Goal: Task Accomplishment & Management: Manage account settings

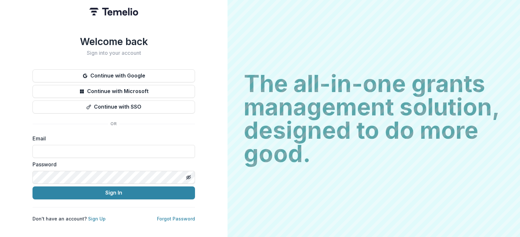
type input "**********"
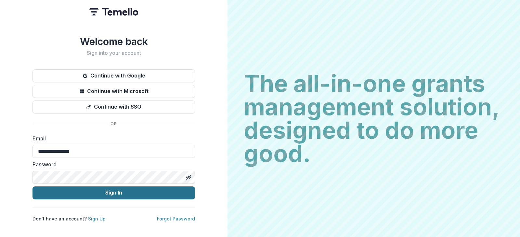
click at [57, 187] on button "Sign In" at bounding box center [113, 193] width 162 height 13
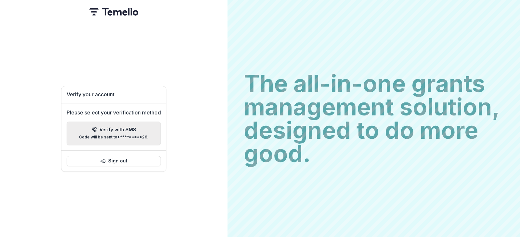
click at [119, 136] on p "Code will be sent to +*********26 ." at bounding box center [113, 137] width 69 height 5
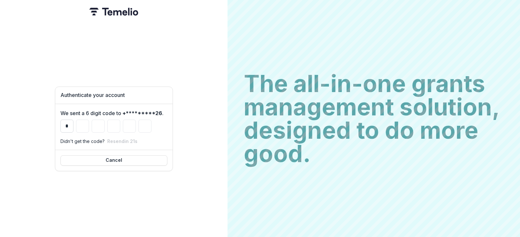
type input "*"
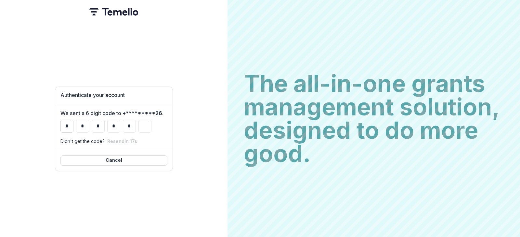
type input "*"
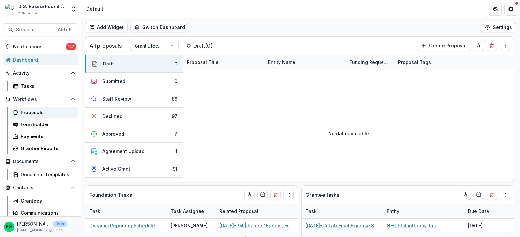
click at [32, 109] on div "Proposals" at bounding box center [47, 112] width 52 height 7
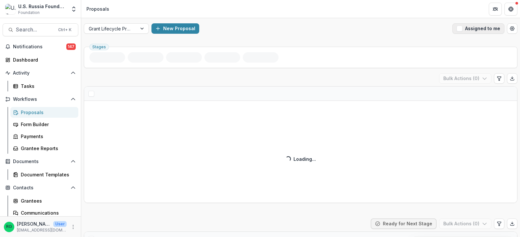
click at [458, 30] on span "button" at bounding box center [459, 29] width 6 height 6
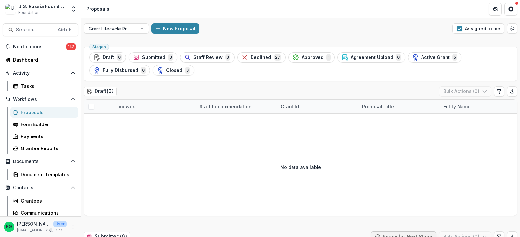
click at [25, 110] on div "Proposals" at bounding box center [47, 112] width 52 height 7
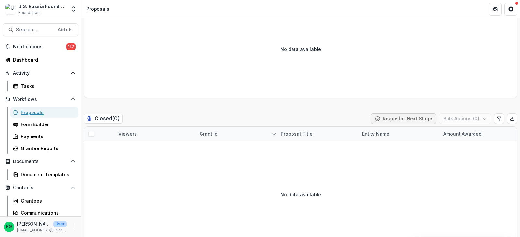
scroll to position [1145, 0]
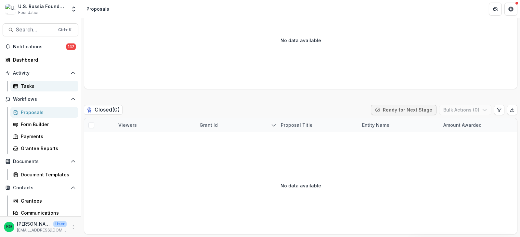
click at [28, 88] on div "Tasks" at bounding box center [47, 86] width 52 height 7
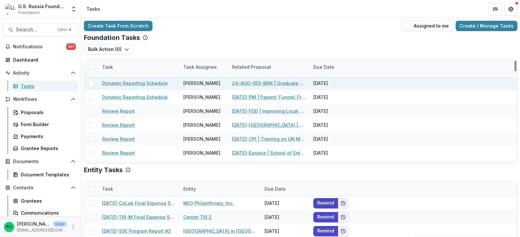
scroll to position [65, 0]
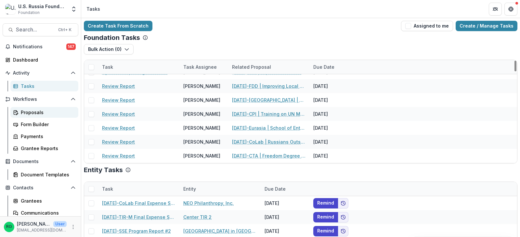
click at [32, 110] on div "Proposals" at bounding box center [47, 112] width 52 height 7
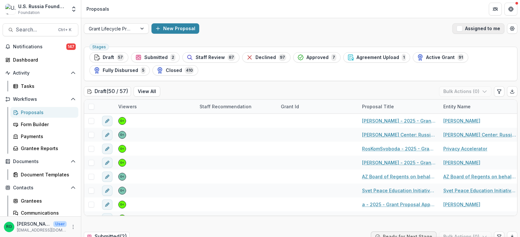
click at [459, 27] on span "button" at bounding box center [459, 29] width 6 height 6
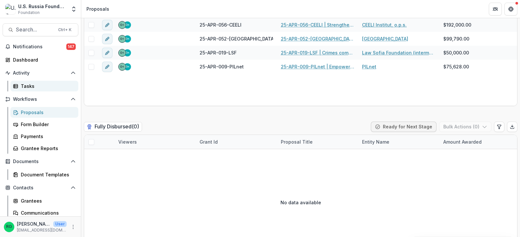
click at [32, 85] on div "Tasks" at bounding box center [47, 86] width 52 height 7
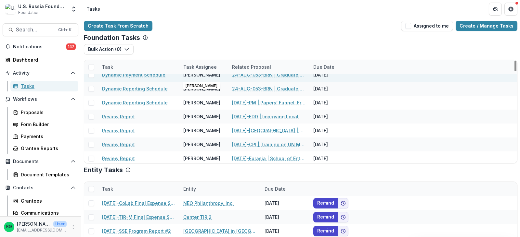
scroll to position [65, 0]
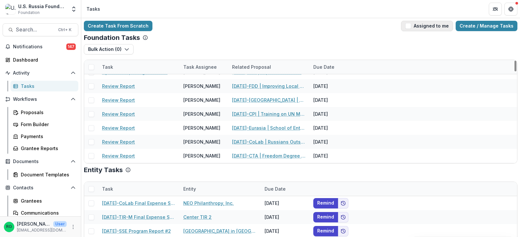
click at [411, 25] on span "button" at bounding box center [408, 26] width 6 height 6
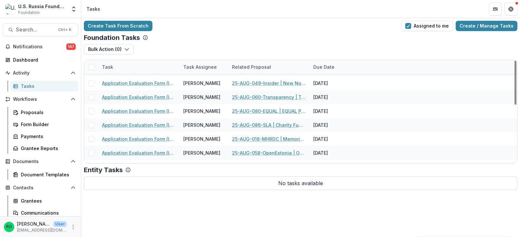
scroll to position [97, 0]
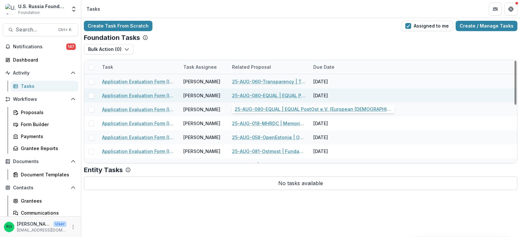
click at [258, 95] on link "25-AUG-080-EQUAL | EQUAL PostOst e.V. (European [DEMOGRAPHIC_DATA] Alliance of …" at bounding box center [268, 95] width 73 height 7
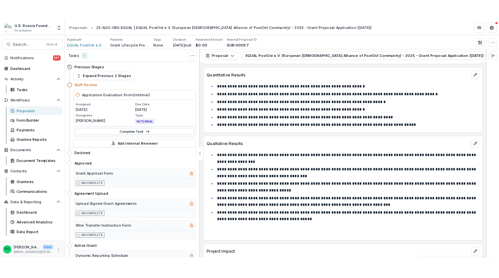
scroll to position [2838, 0]
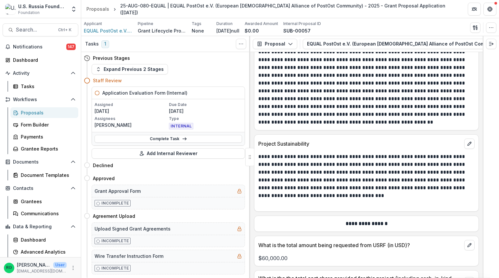
drag, startPoint x: 249, startPoint y: 127, endPoint x: 307, endPoint y: 109, distance: 60.4
click at [307, 153] on p "**********" at bounding box center [365, 176] width 214 height 47
click at [27, 112] on div "Proposals" at bounding box center [47, 112] width 52 height 7
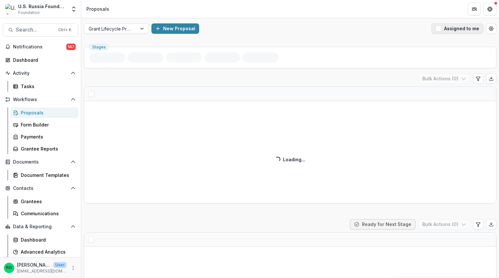
click at [436, 29] on span "button" at bounding box center [438, 29] width 6 height 6
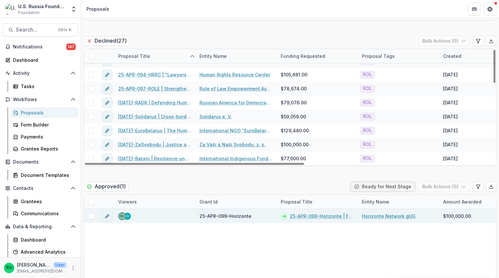
scroll to position [617, 0]
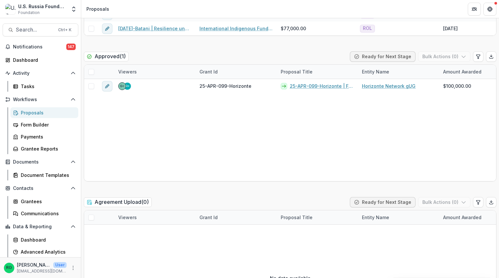
click at [26, 111] on div "Proposals" at bounding box center [47, 112] width 52 height 7
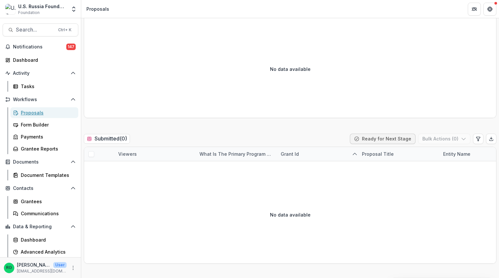
scroll to position [0, 0]
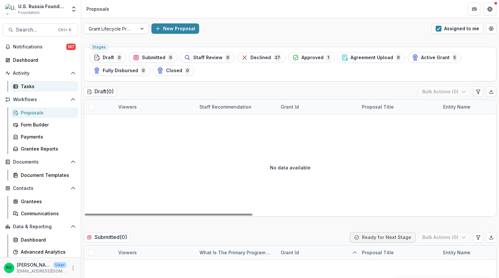
click at [29, 83] on div "Tasks" at bounding box center [47, 86] width 52 height 7
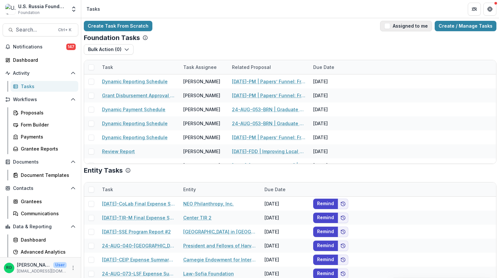
click at [390, 26] on span "button" at bounding box center [387, 26] width 6 height 6
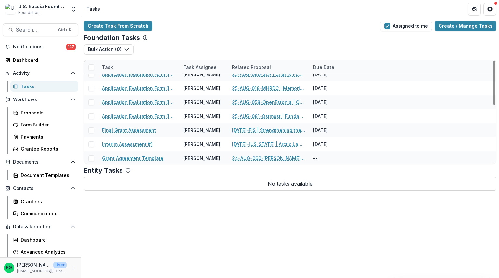
scroll to position [134, 0]
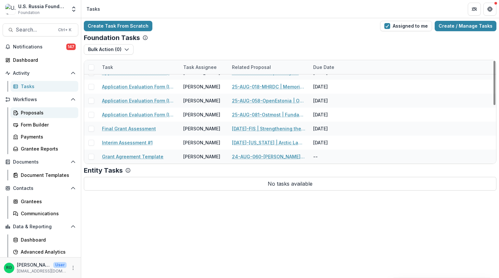
click at [34, 110] on div "Proposals" at bounding box center [47, 112] width 52 height 7
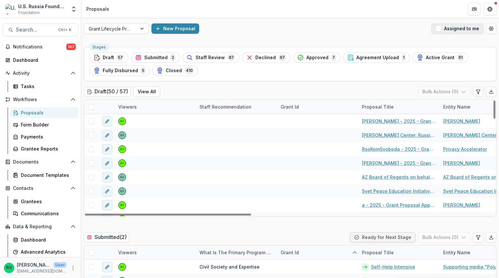
click at [435, 28] on span "button" at bounding box center [438, 29] width 6 height 6
click at [436, 30] on span "button" at bounding box center [438, 29] width 6 height 6
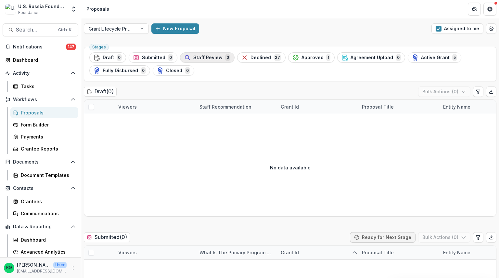
click at [197, 56] on span "Staff Review" at bounding box center [207, 58] width 29 height 6
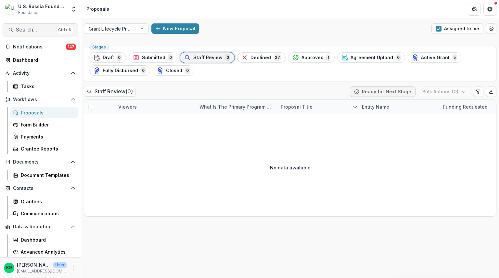
click at [38, 27] on span "Search..." at bounding box center [35, 30] width 38 height 6
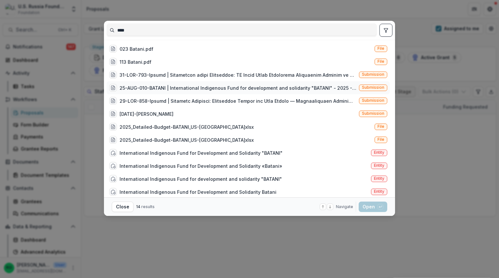
type input "****"
click at [175, 86] on div "25-AUG-010-BATANI | International Indigenous Fund for development and solidarit…" at bounding box center [237, 87] width 237 height 7
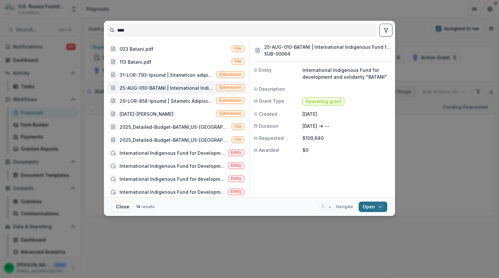
click at [365, 208] on button "Open with enter key" at bounding box center [372, 206] width 29 height 10
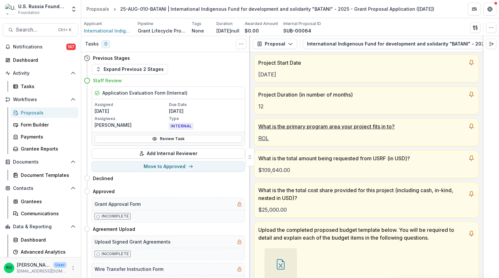
scroll to position [97, 0]
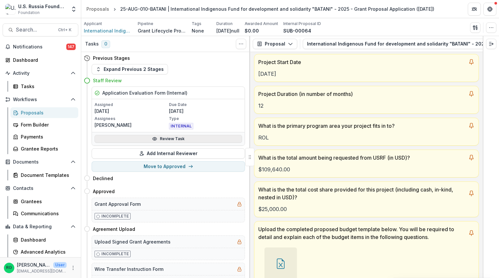
click at [173, 138] on link "Review Task" at bounding box center [167, 139] width 147 height 8
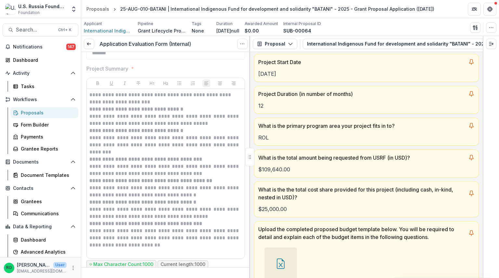
scroll to position [325, 0]
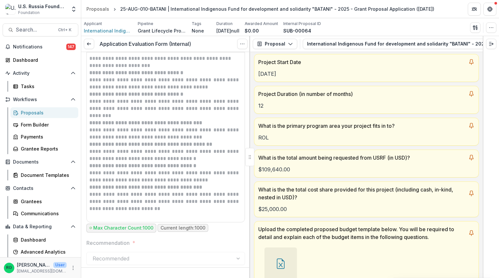
click at [159, 125] on strong "**********" at bounding box center [145, 122] width 113 height 5
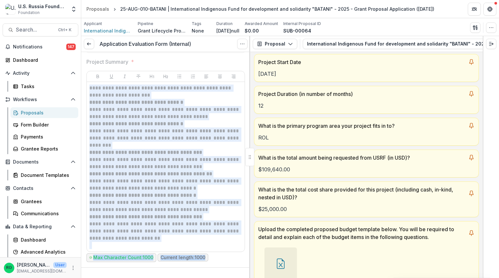
scroll to position [320, 0]
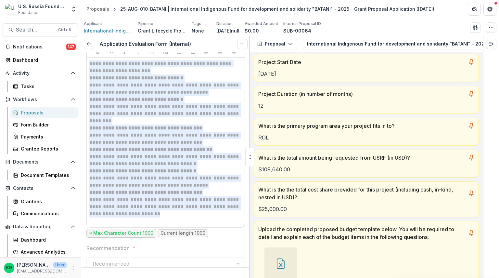
drag, startPoint x: 90, startPoint y: 123, endPoint x: 202, endPoint y: 215, distance: 144.9
click at [202, 215] on div "**********" at bounding box center [165, 142] width 153 height 164
copy div "**********"
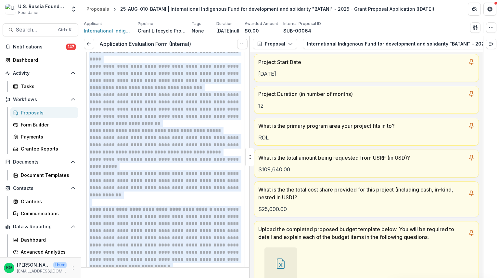
scroll to position [828, 0]
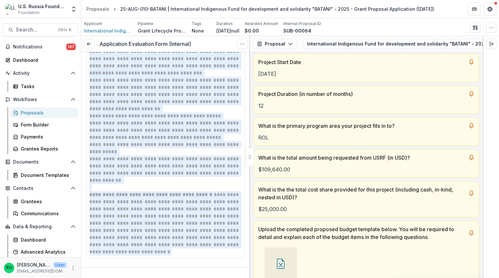
drag, startPoint x: 90, startPoint y: 59, endPoint x: 177, endPoint y: 251, distance: 210.6
click at [177, 237] on div "**********" at bounding box center [165, 48] width 153 height 414
copy div "**********"
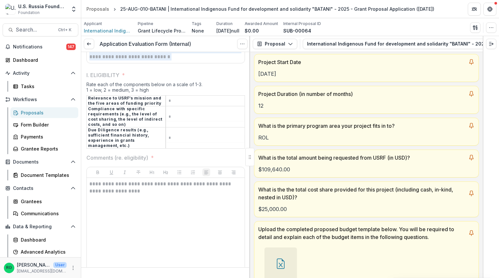
scroll to position [1055, 0]
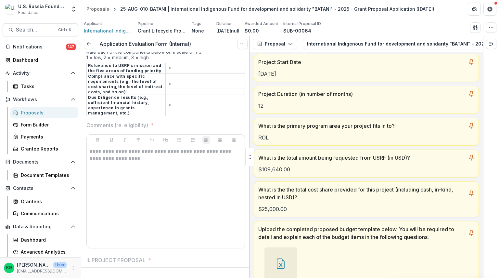
click at [157, 189] on div "**********" at bounding box center [165, 196] width 153 height 97
drag, startPoint x: 128, startPoint y: 160, endPoint x: 90, endPoint y: 152, distance: 39.4
click at [90, 152] on p "**********" at bounding box center [164, 155] width 151 height 14
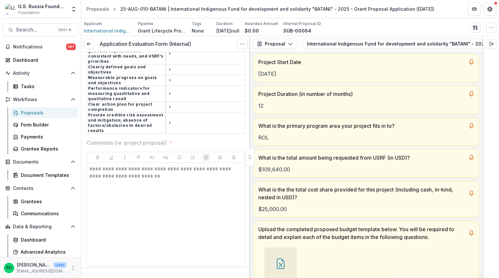
scroll to position [1348, 0]
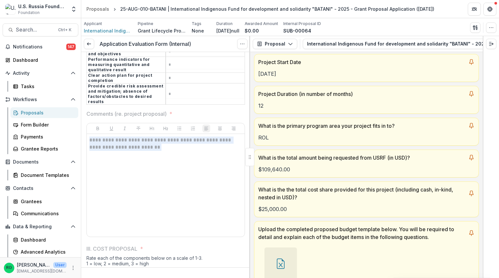
drag, startPoint x: 142, startPoint y: 132, endPoint x: 89, endPoint y: 125, distance: 53.4
click at [89, 136] on p "**********" at bounding box center [164, 143] width 151 height 14
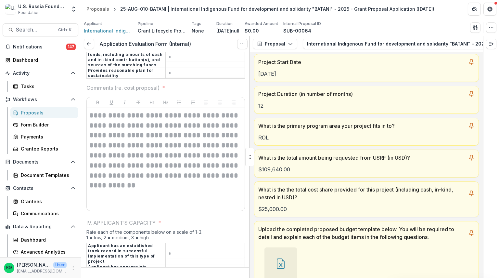
scroll to position [1607, 0]
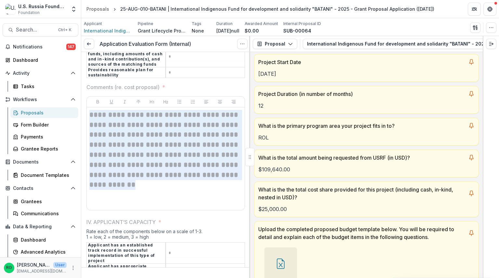
drag, startPoint x: 144, startPoint y: 168, endPoint x: 89, endPoint y: 103, distance: 85.3
click at [89, 110] on h2 "**********" at bounding box center [164, 150] width 151 height 80
copy h2 "**********"
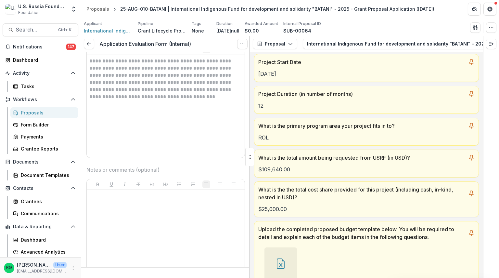
scroll to position [1932, 0]
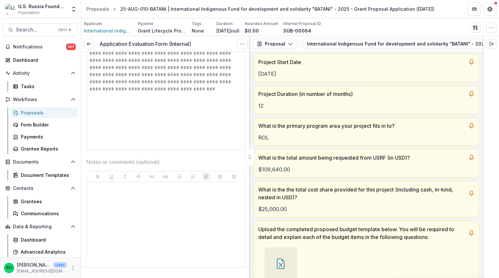
click at [35, 111] on div "Proposals" at bounding box center [47, 112] width 52 height 7
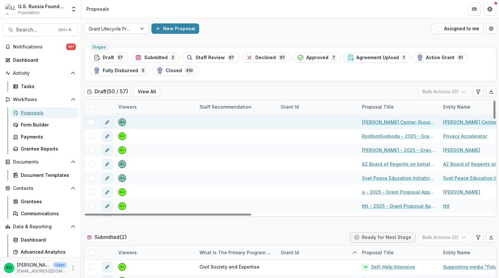
scroll to position [32, 0]
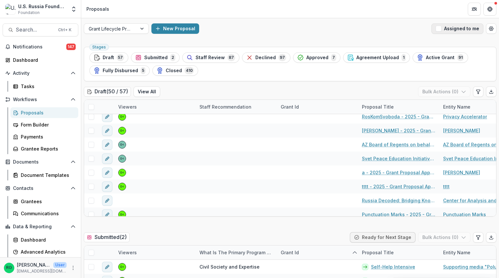
click at [439, 29] on span "button" at bounding box center [438, 29] width 6 height 6
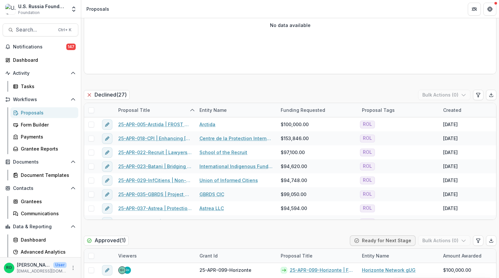
scroll to position [455, 0]
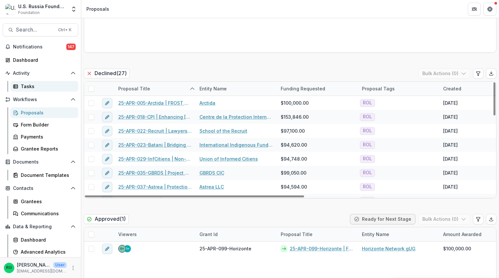
click at [23, 83] on div "Tasks" at bounding box center [47, 86] width 52 height 7
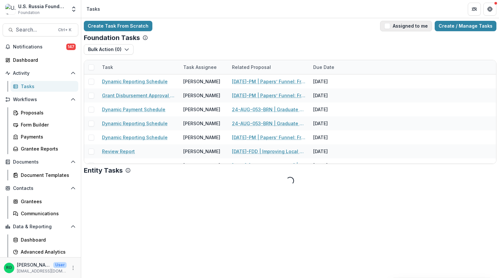
click at [390, 26] on span "button" at bounding box center [387, 26] width 6 height 6
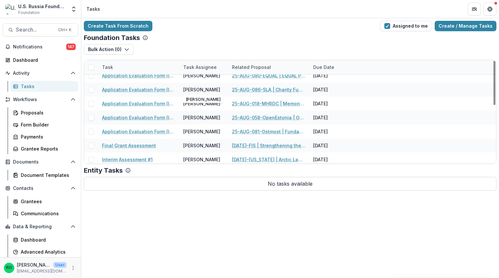
scroll to position [130, 0]
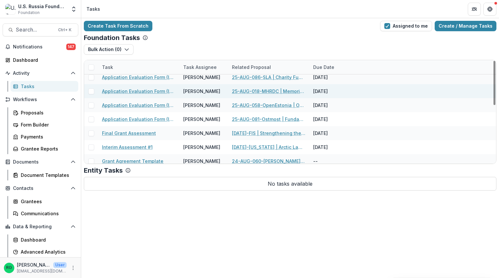
click at [270, 90] on link "25-AUG-018-MHRDC | Memorial Human Rights Defense Centre - 2025 - Grant Proposal…" at bounding box center [268, 91] width 73 height 7
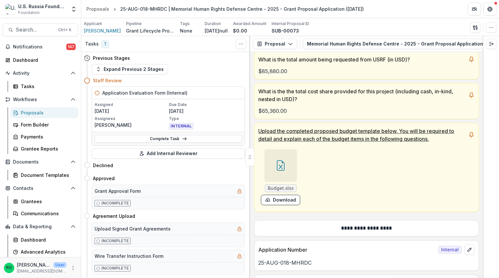
scroll to position [195, 0]
click at [284, 169] on icon at bounding box center [280, 166] width 10 height 10
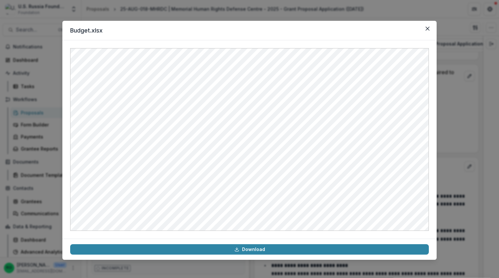
scroll to position [3620, 0]
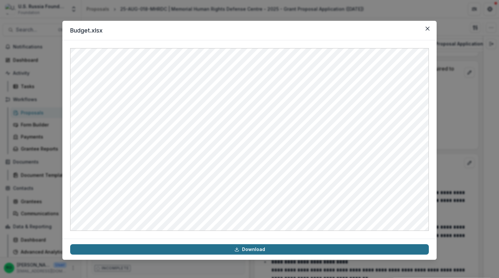
click at [273, 237] on link "Download" at bounding box center [249, 249] width 358 height 10
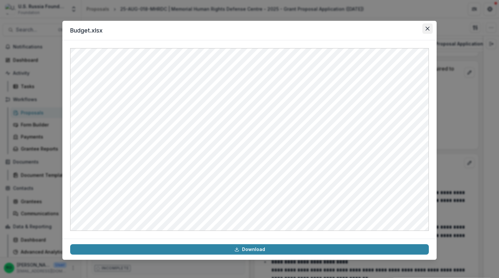
click at [428, 30] on icon "Close" at bounding box center [427, 29] width 4 height 4
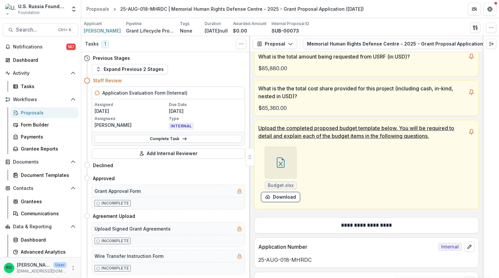
scroll to position [361, 0]
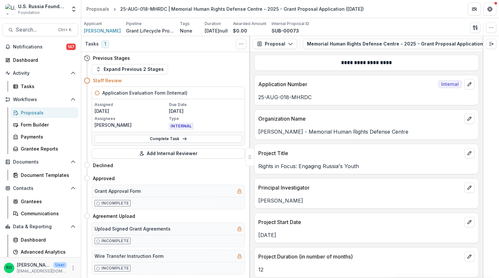
click at [33, 110] on div "Proposals" at bounding box center [47, 112] width 52 height 7
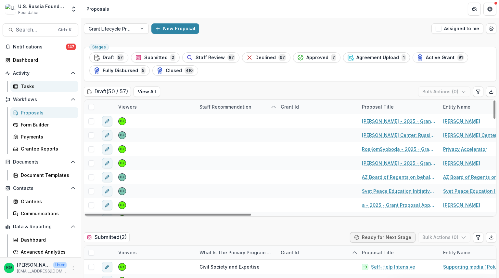
click at [30, 87] on div "Tasks" at bounding box center [47, 86] width 52 height 7
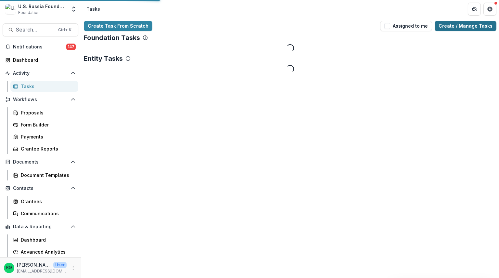
click at [439, 28] on link "Create / Manage Tasks" at bounding box center [465, 26] width 62 height 10
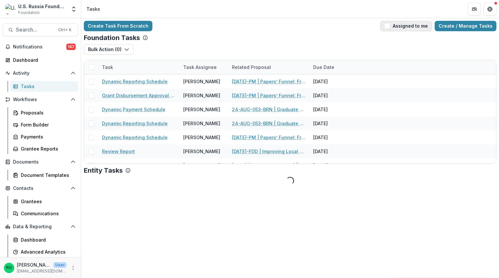
click at [390, 25] on span "button" at bounding box center [387, 26] width 6 height 6
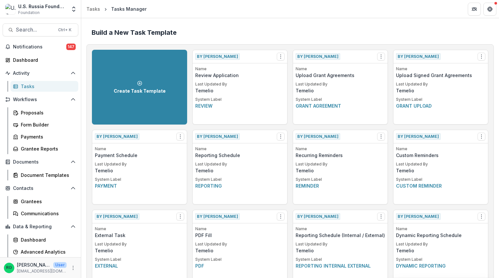
click at [24, 82] on link "Tasks" at bounding box center [44, 86] width 68 height 11
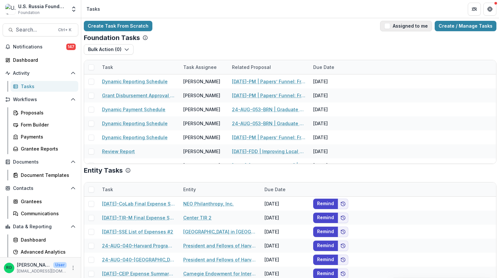
click at [391, 23] on button "Assigned to me" at bounding box center [406, 26] width 52 height 10
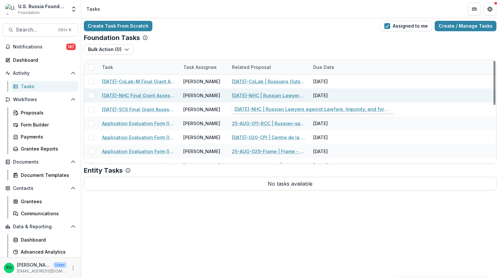
scroll to position [32, 0]
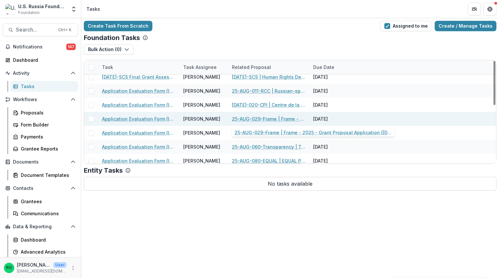
click at [257, 117] on link "25-AUG-029-Frame | Frame - 2025 - Grant Proposal Application ([DATE])" at bounding box center [268, 118] width 73 height 7
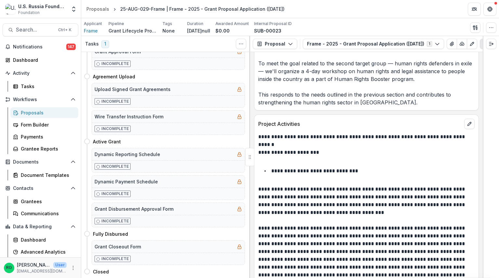
scroll to position [1656, 0]
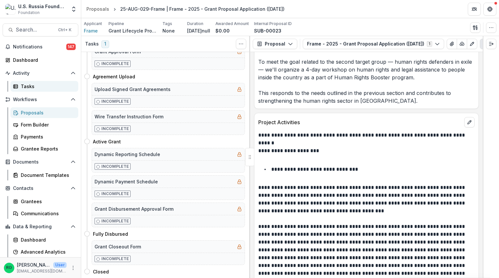
click at [29, 85] on div "Tasks" at bounding box center [47, 86] width 52 height 7
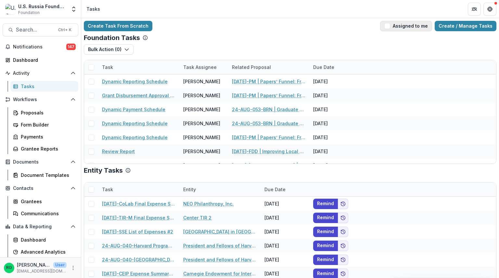
click at [389, 25] on span "button" at bounding box center [387, 26] width 6 height 6
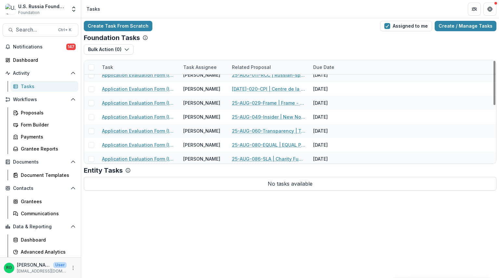
scroll to position [37, 0]
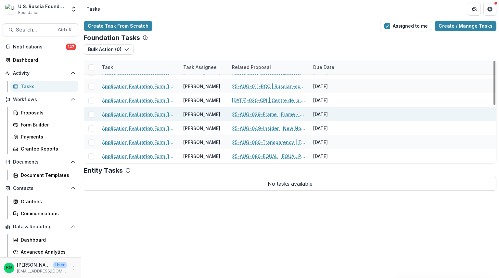
click at [269, 113] on link "25-AUG-029-Frame | Frame - 2025 - Grant Proposal Application ([DATE])" at bounding box center [268, 114] width 73 height 7
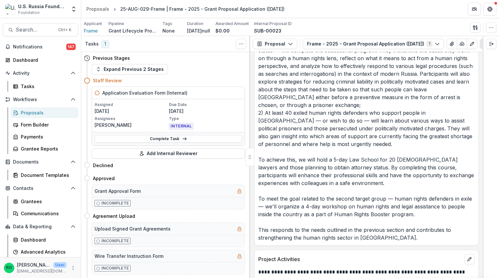
scroll to position [1526, 0]
